Goal: Task Accomplishment & Management: Complete application form

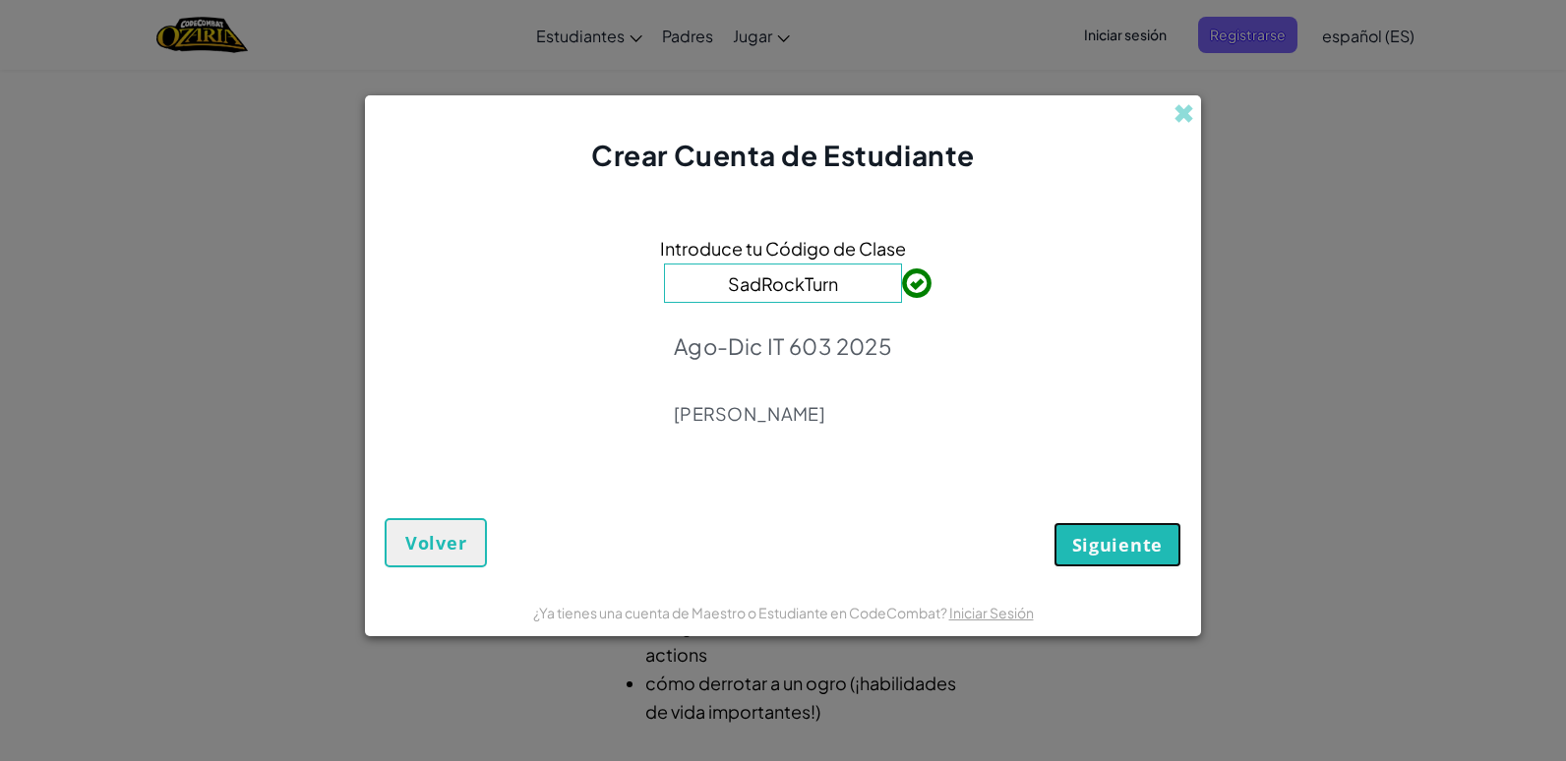
click at [1156, 531] on button "Siguiente" at bounding box center [1118, 544] width 128 height 45
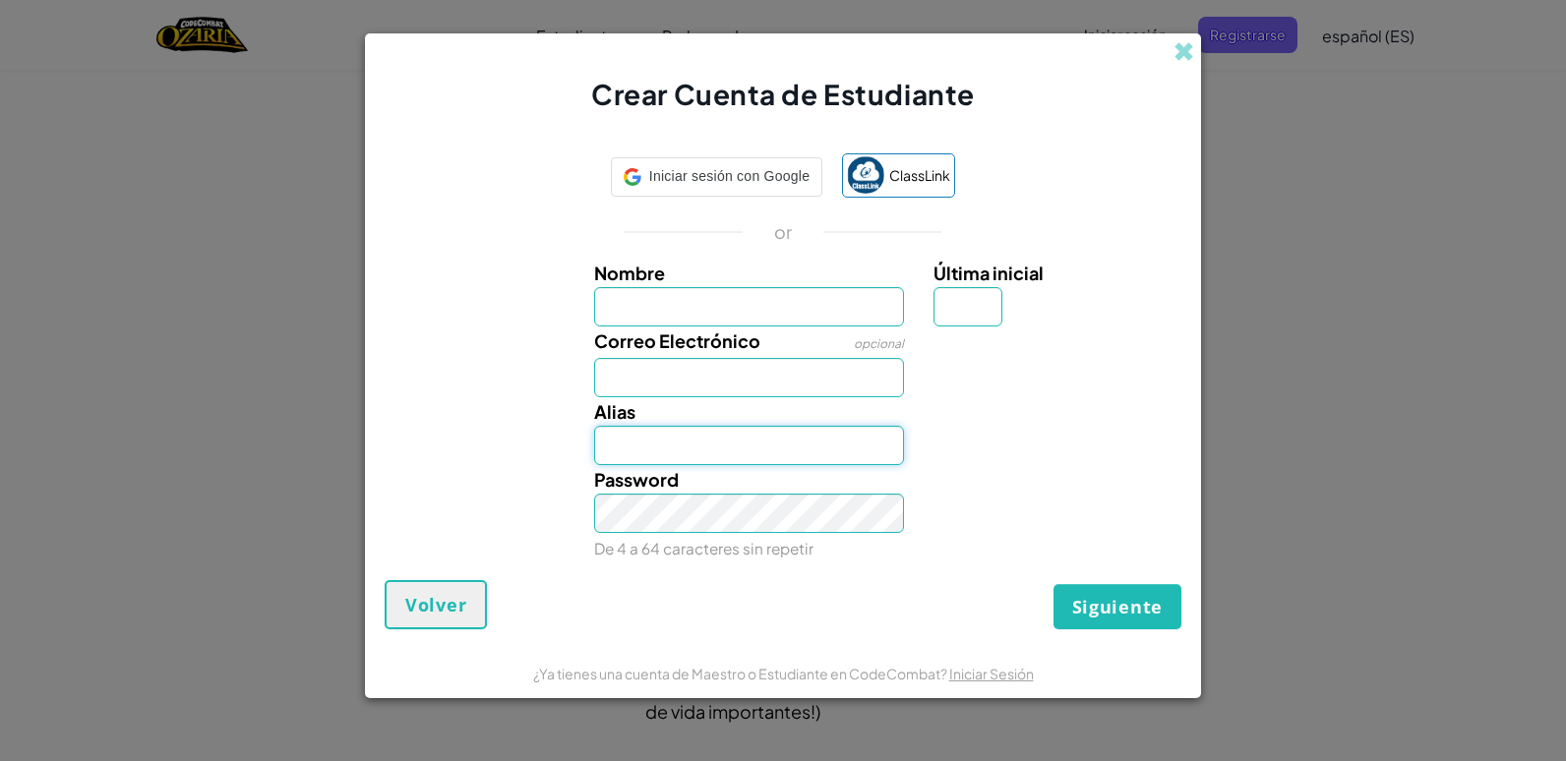
type input "[EMAIL_ADDRESS][DOMAIN_NAME]"
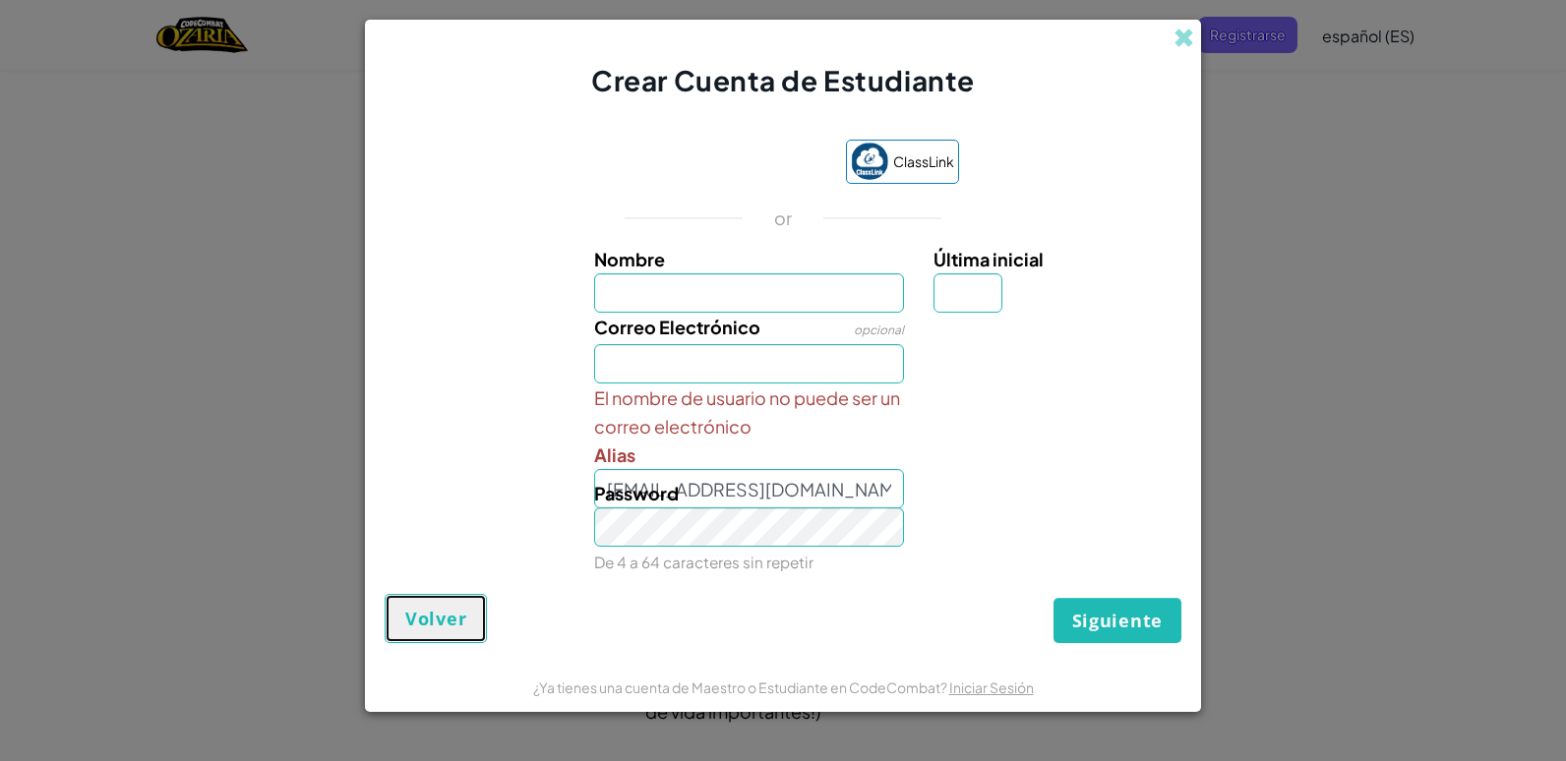
click at [426, 618] on span "Volver" at bounding box center [435, 619] width 61 height 24
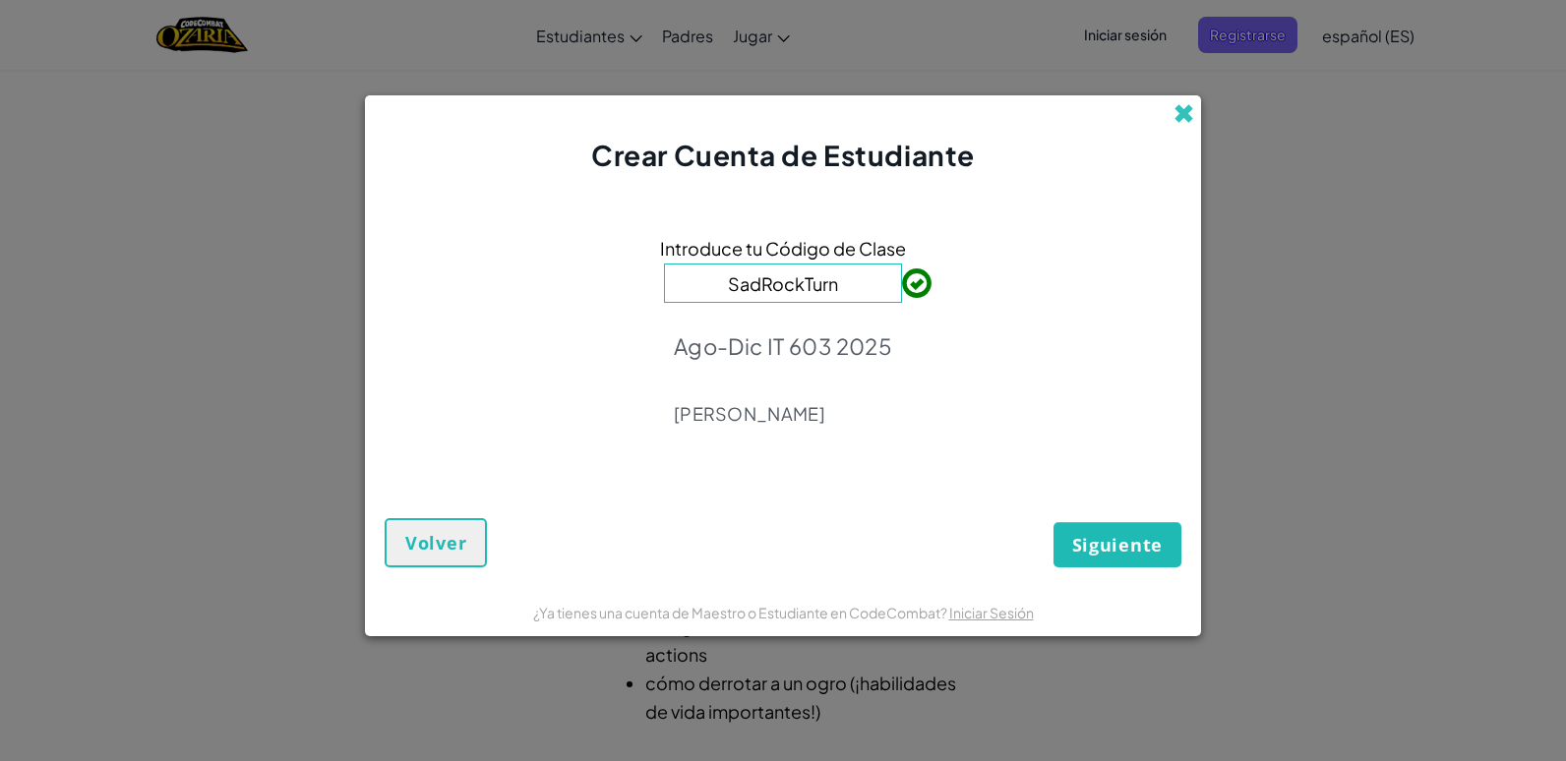
click at [1187, 105] on span at bounding box center [1184, 113] width 21 height 21
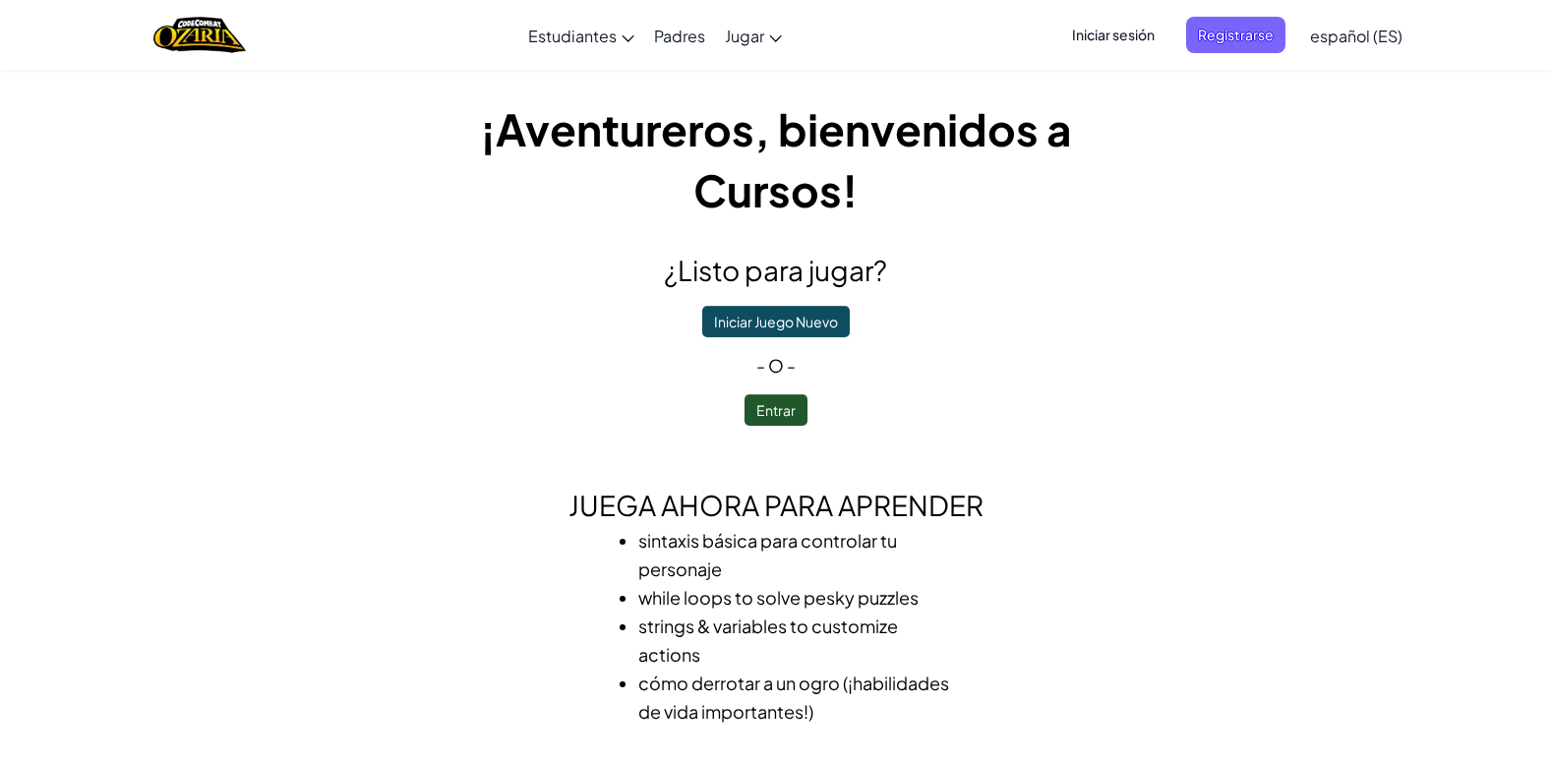
click at [1148, 39] on span "Iniciar sesión" at bounding box center [1114, 35] width 106 height 36
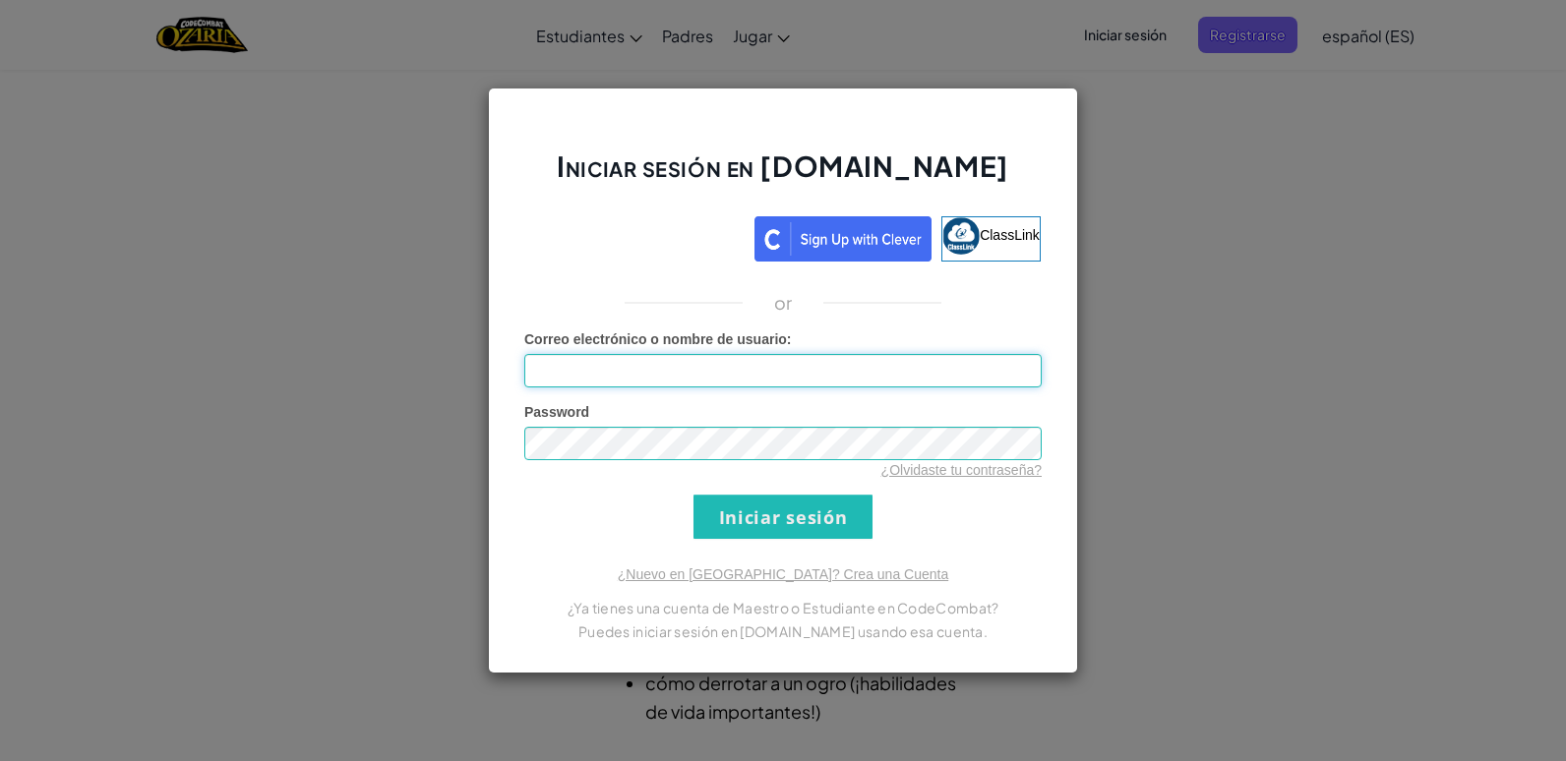
type input "[EMAIL_ADDRESS][DOMAIN_NAME]"
click at [816, 510] on input "Iniciar sesión" at bounding box center [783, 517] width 179 height 44
